Goal: Information Seeking & Learning: Compare options

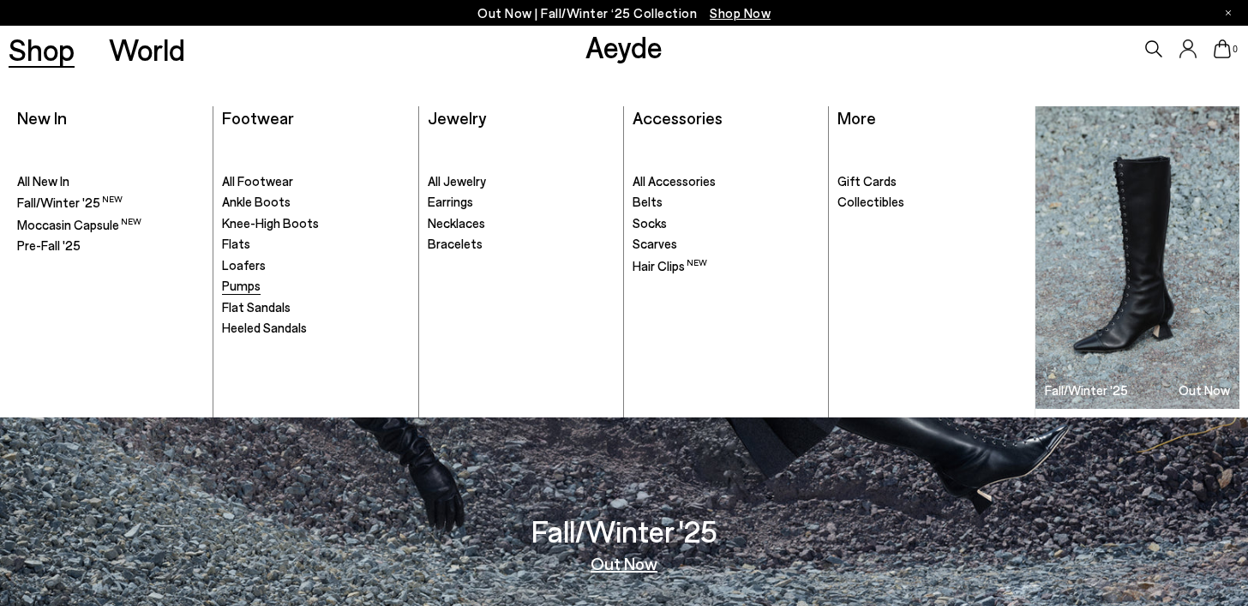
click at [238, 289] on span "Pumps" at bounding box center [241, 285] width 39 height 15
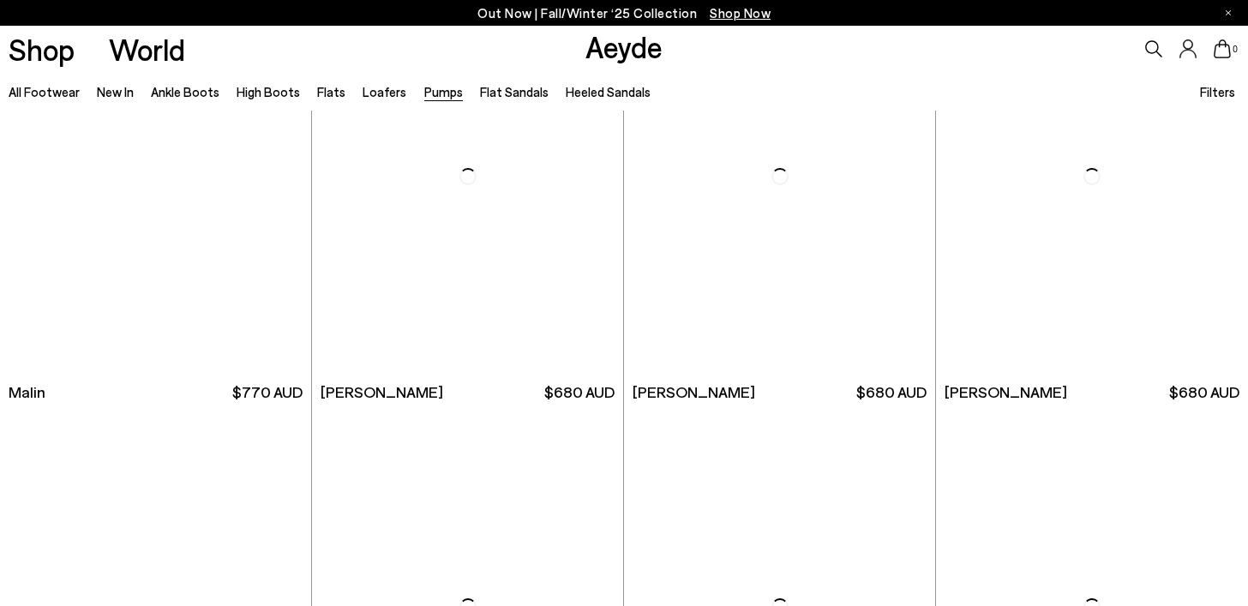
scroll to position [3109, 0]
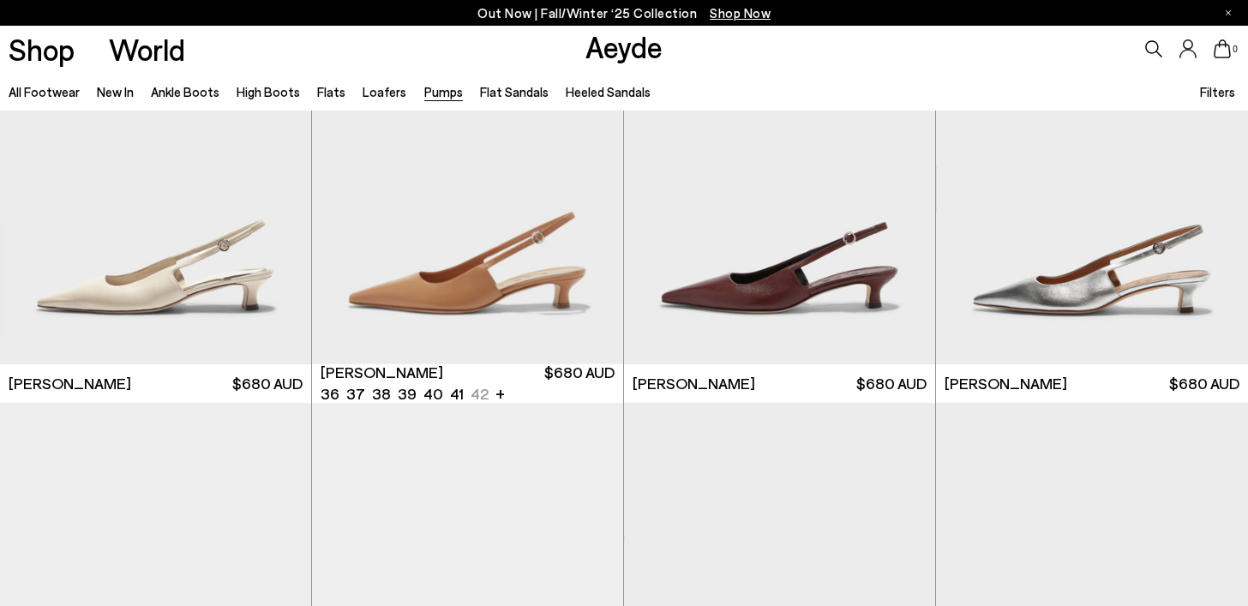
scroll to position [5296, 0]
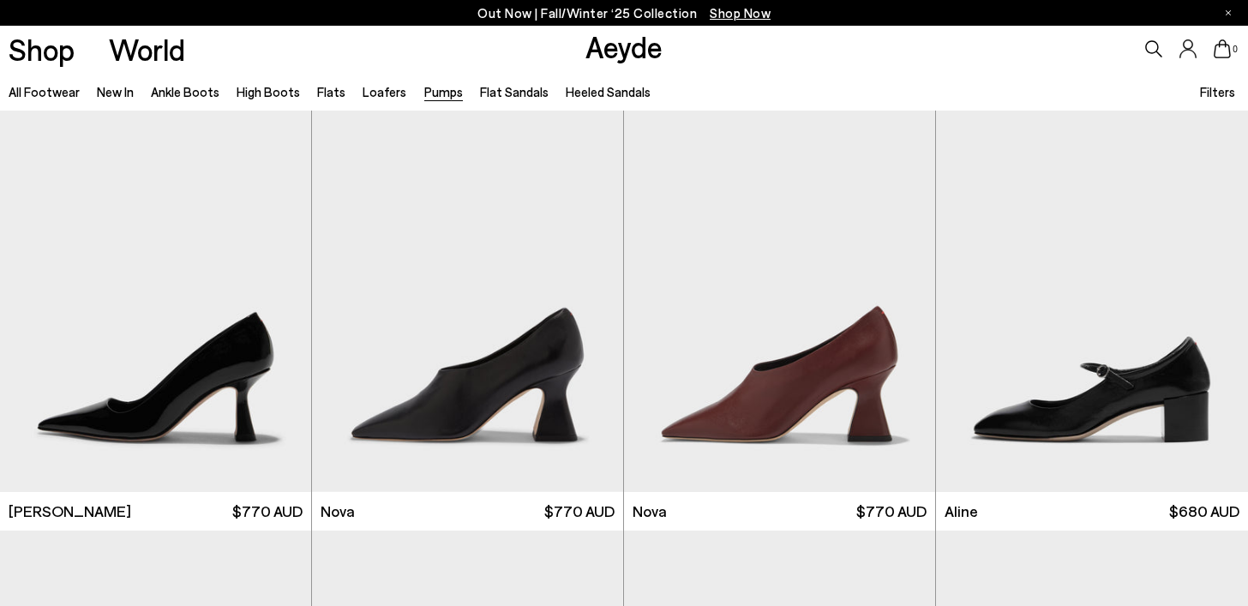
scroll to position [6837, 0]
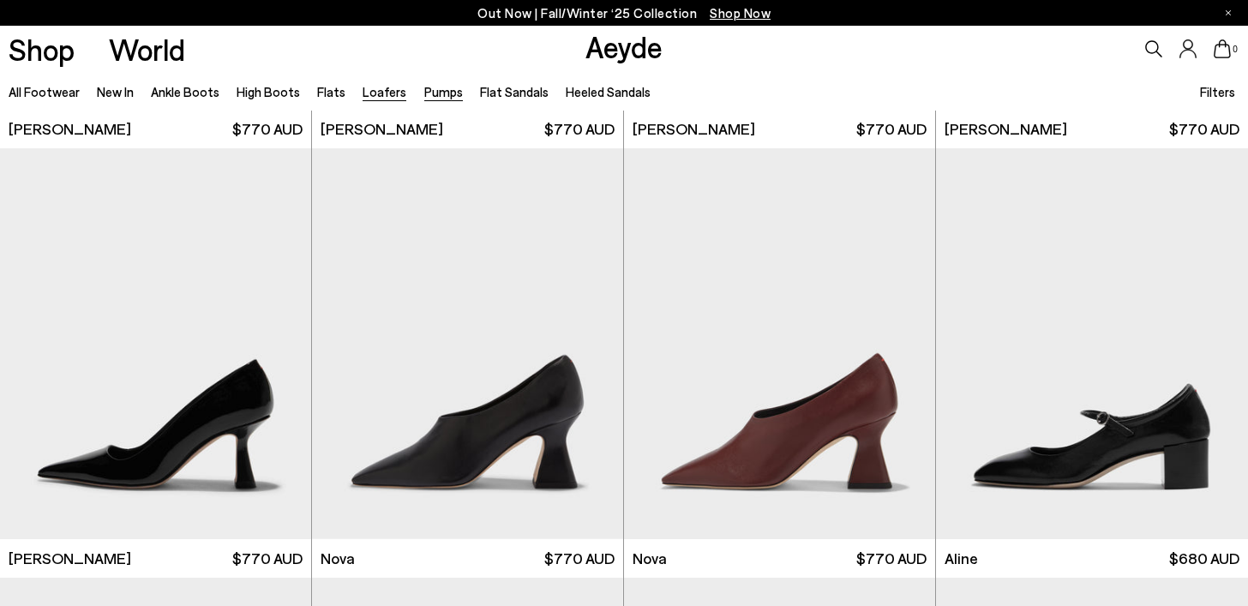
click at [384, 98] on link "Loafers" at bounding box center [384, 91] width 44 height 15
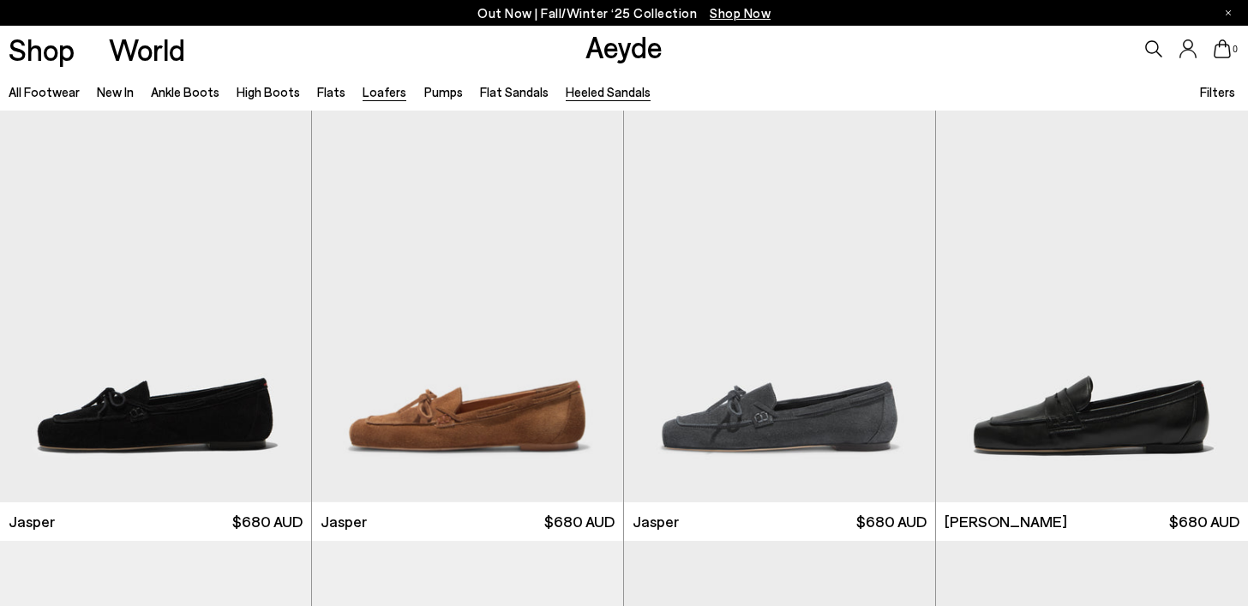
click at [582, 95] on link "Heeled Sandals" at bounding box center [608, 91] width 85 height 15
